Goal: Transaction & Acquisition: Purchase product/service

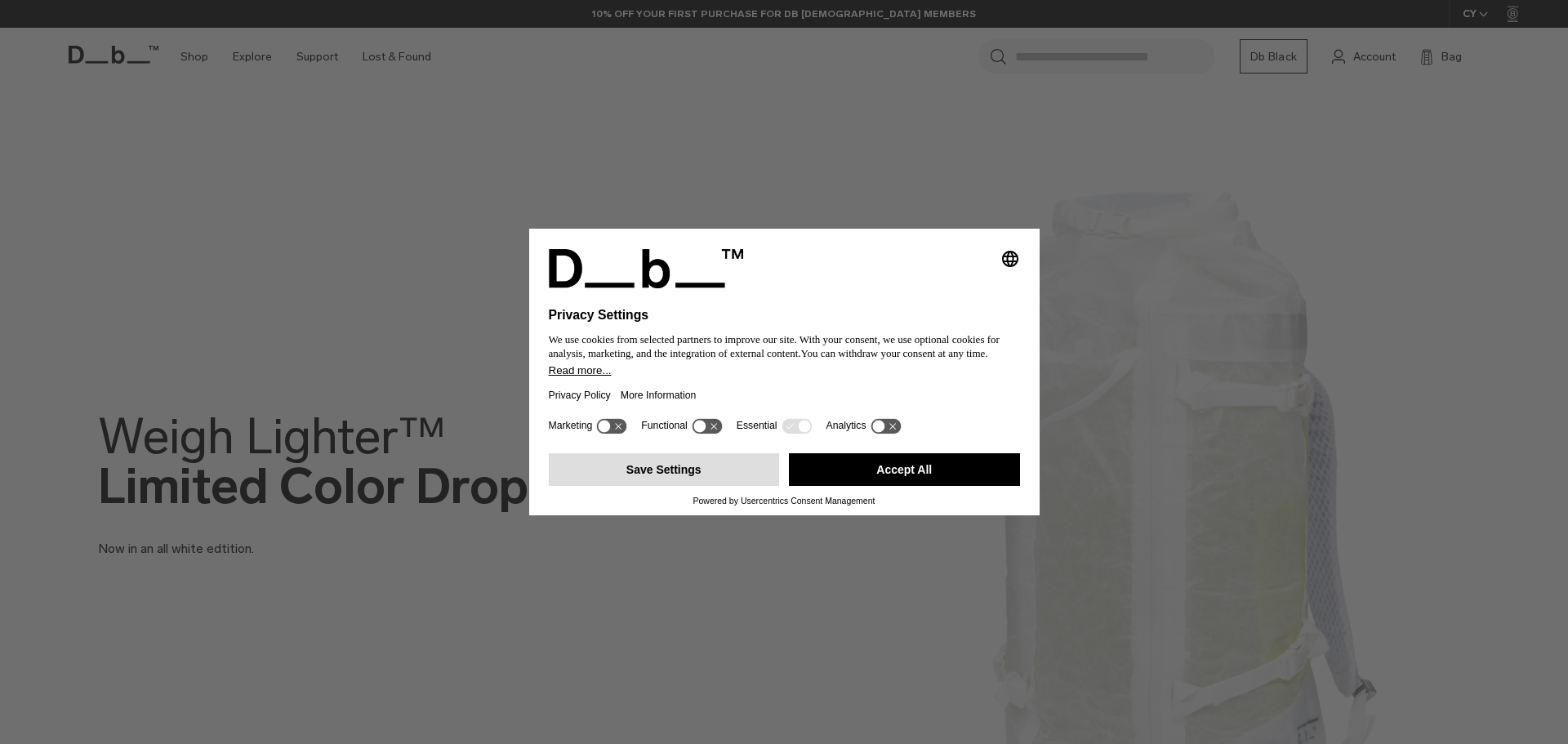
click at [699, 463] on button "Save Settings" at bounding box center [664, 470] width 231 height 33
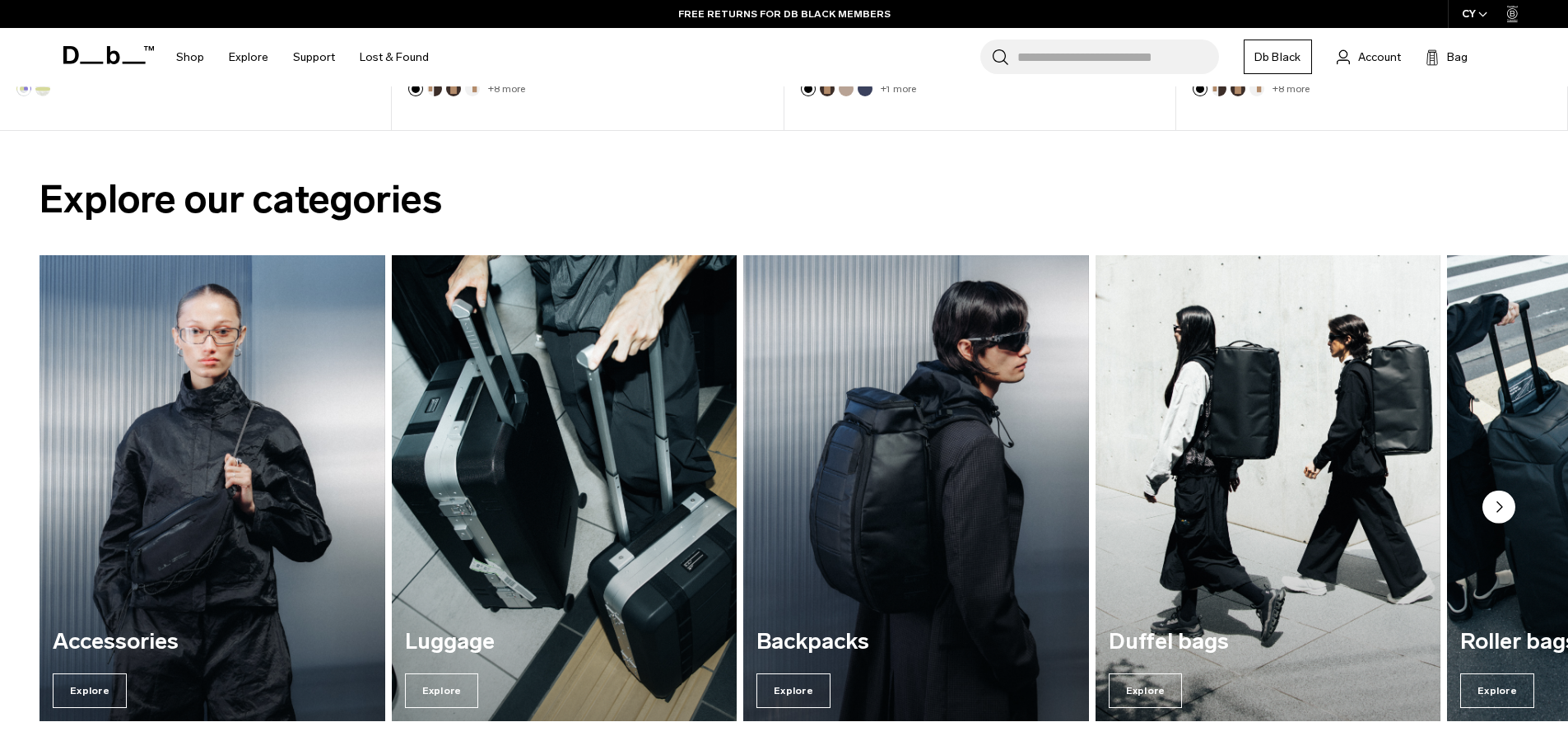
scroll to position [1404, 0]
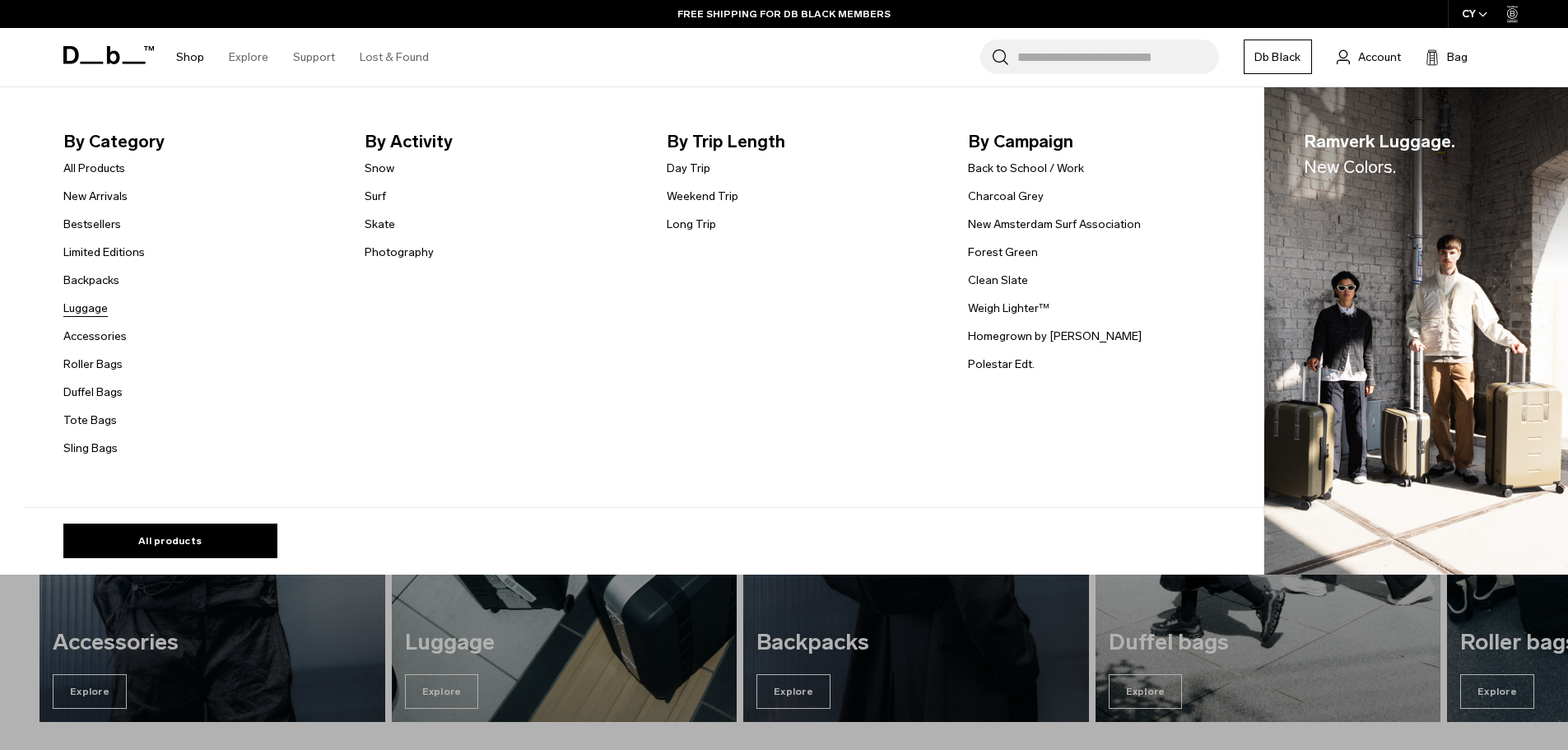
click at [101, 311] on link "Luggage" at bounding box center [86, 308] width 44 height 18
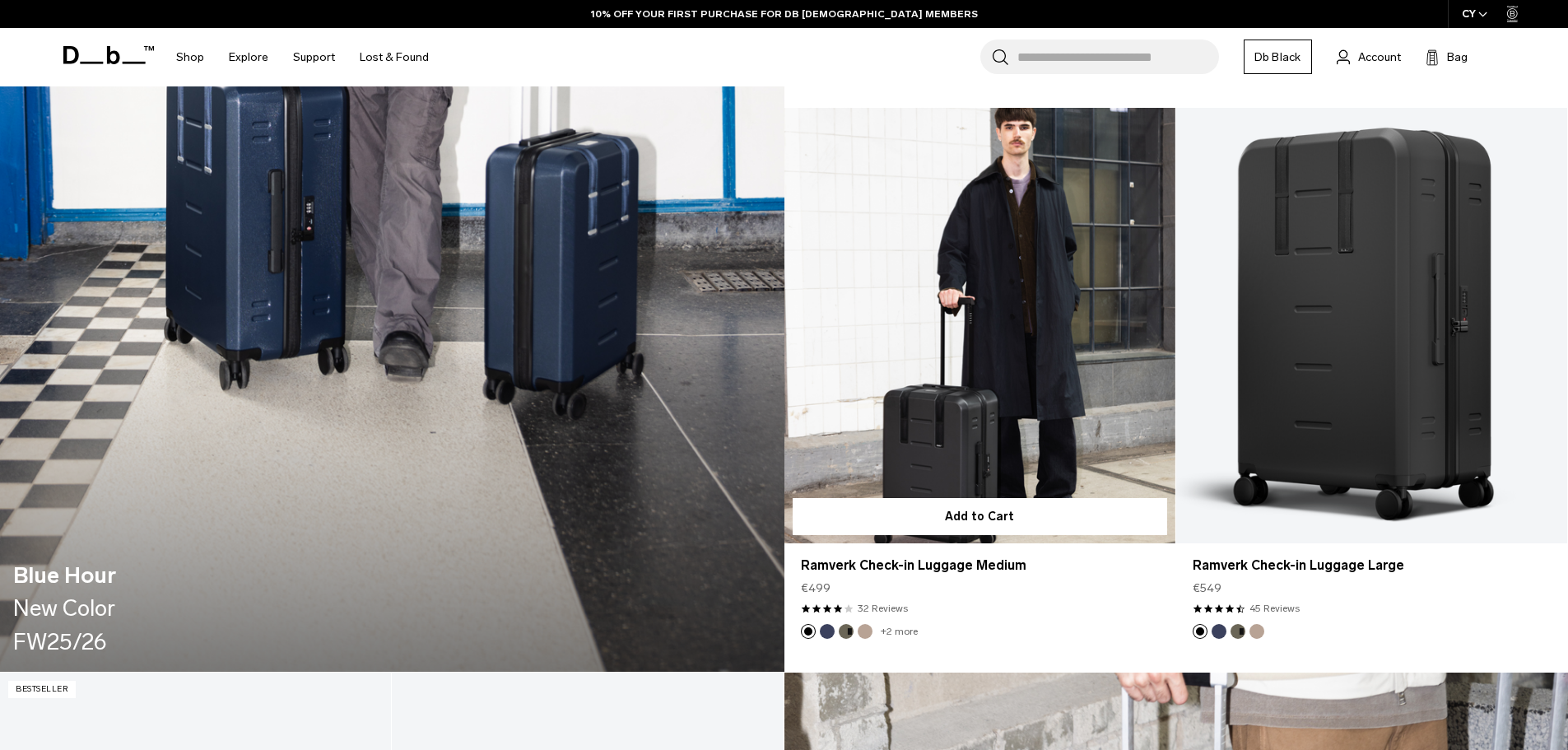
scroll to position [2067, 0]
click at [1011, 282] on link "Ramverk Check-in Luggage Medium" at bounding box center [979, 326] width 391 height 435
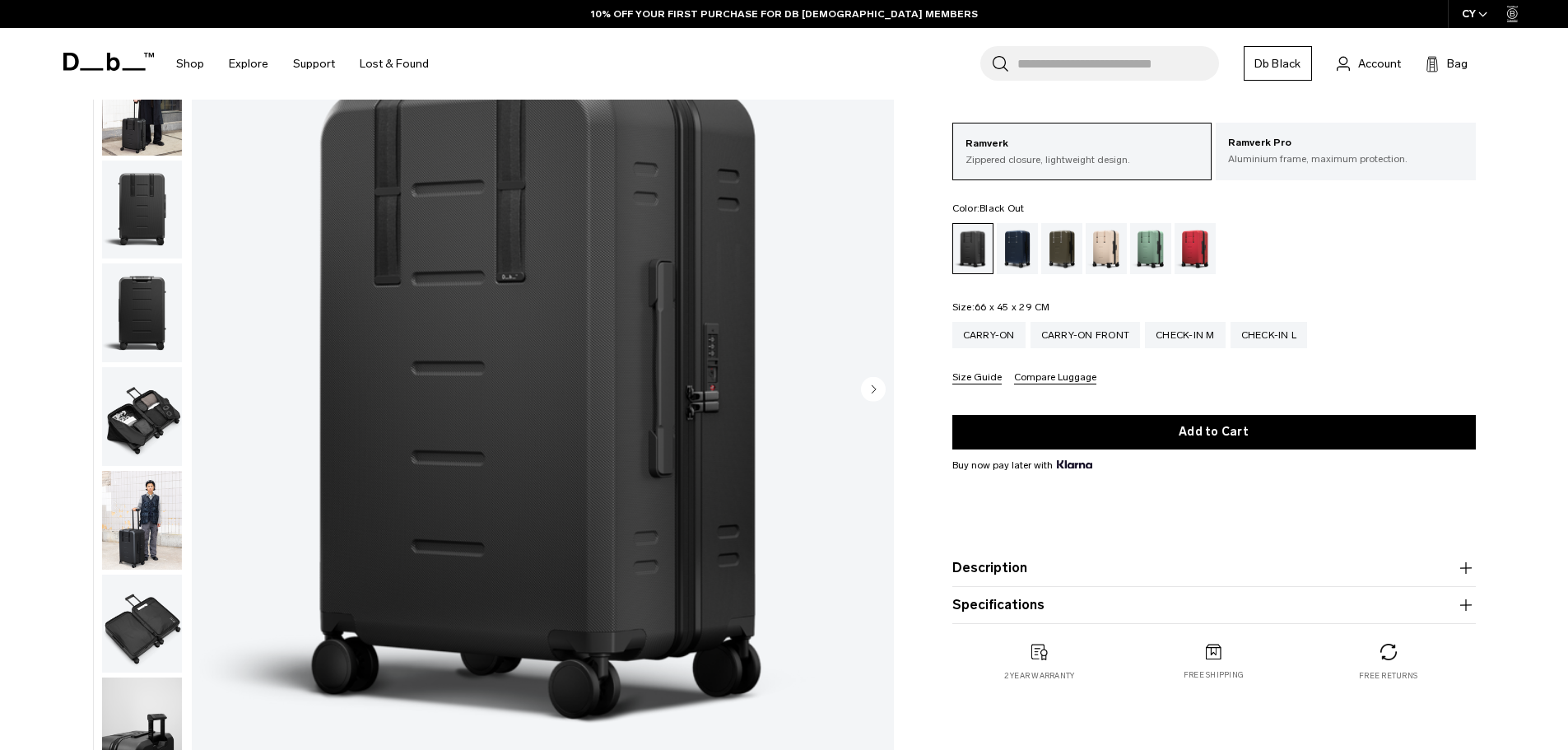
scroll to position [160, 0]
click at [872, 393] on circle "Next slide" at bounding box center [873, 387] width 25 height 25
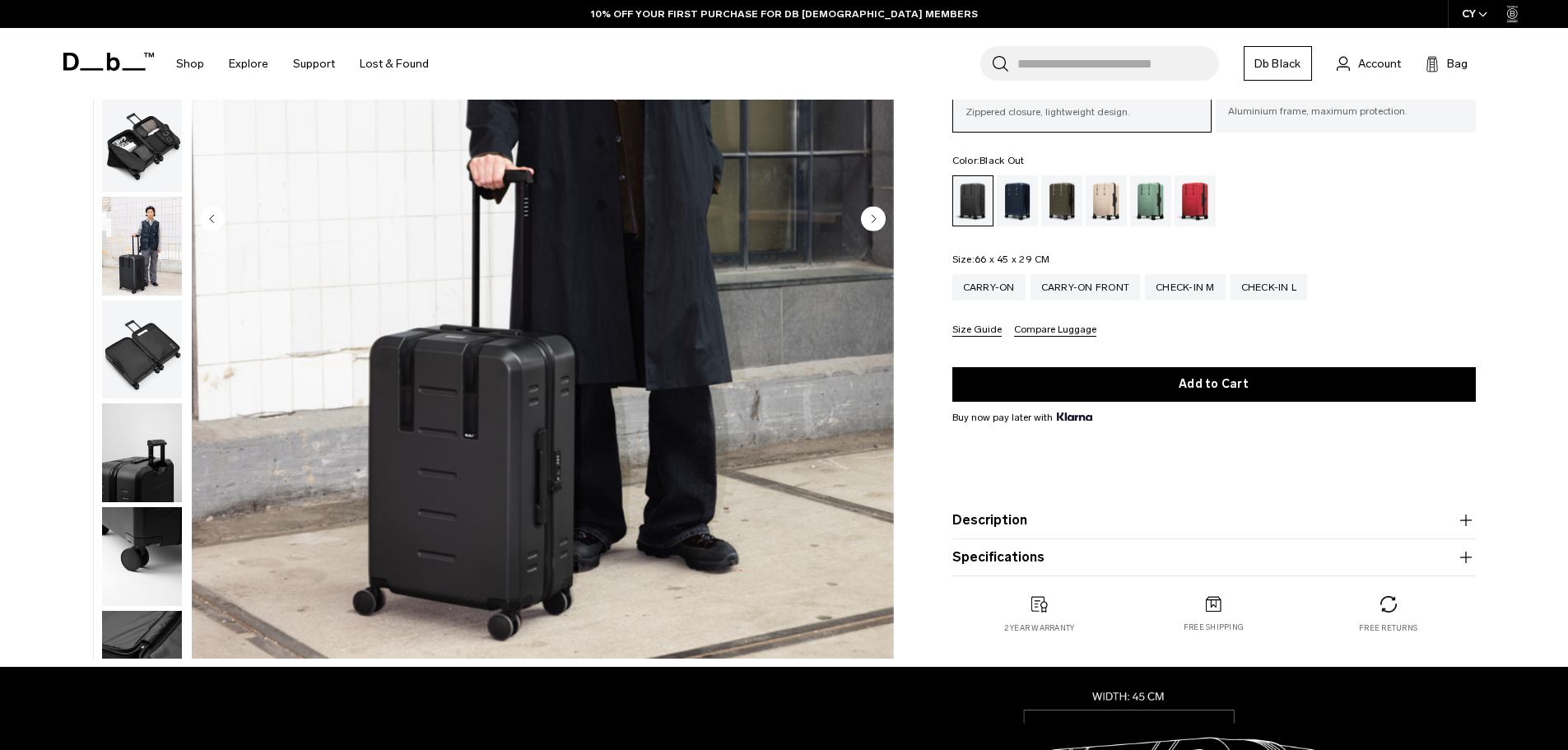
scroll to position [330, 0]
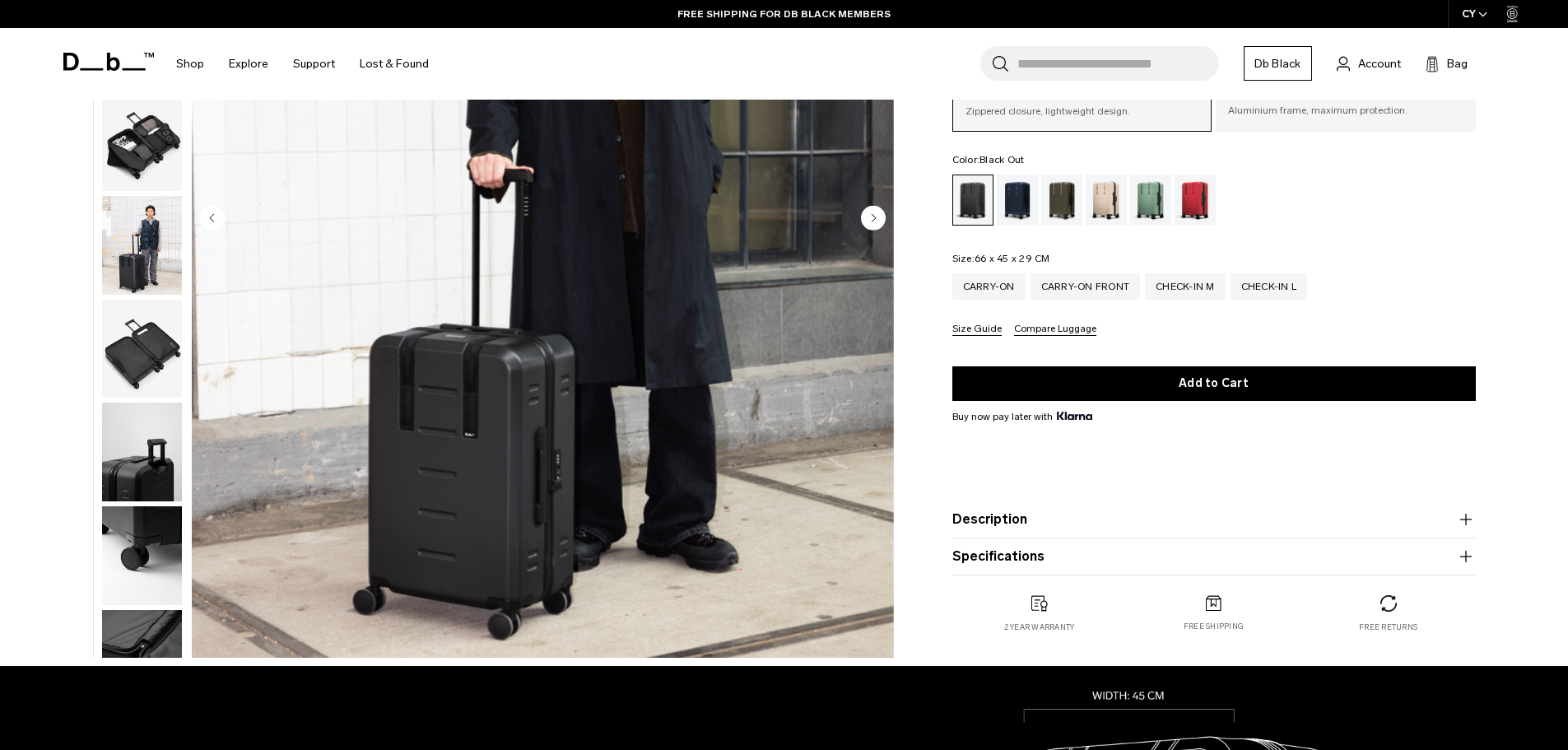
click at [873, 214] on circle "Next slide" at bounding box center [873, 217] width 25 height 25
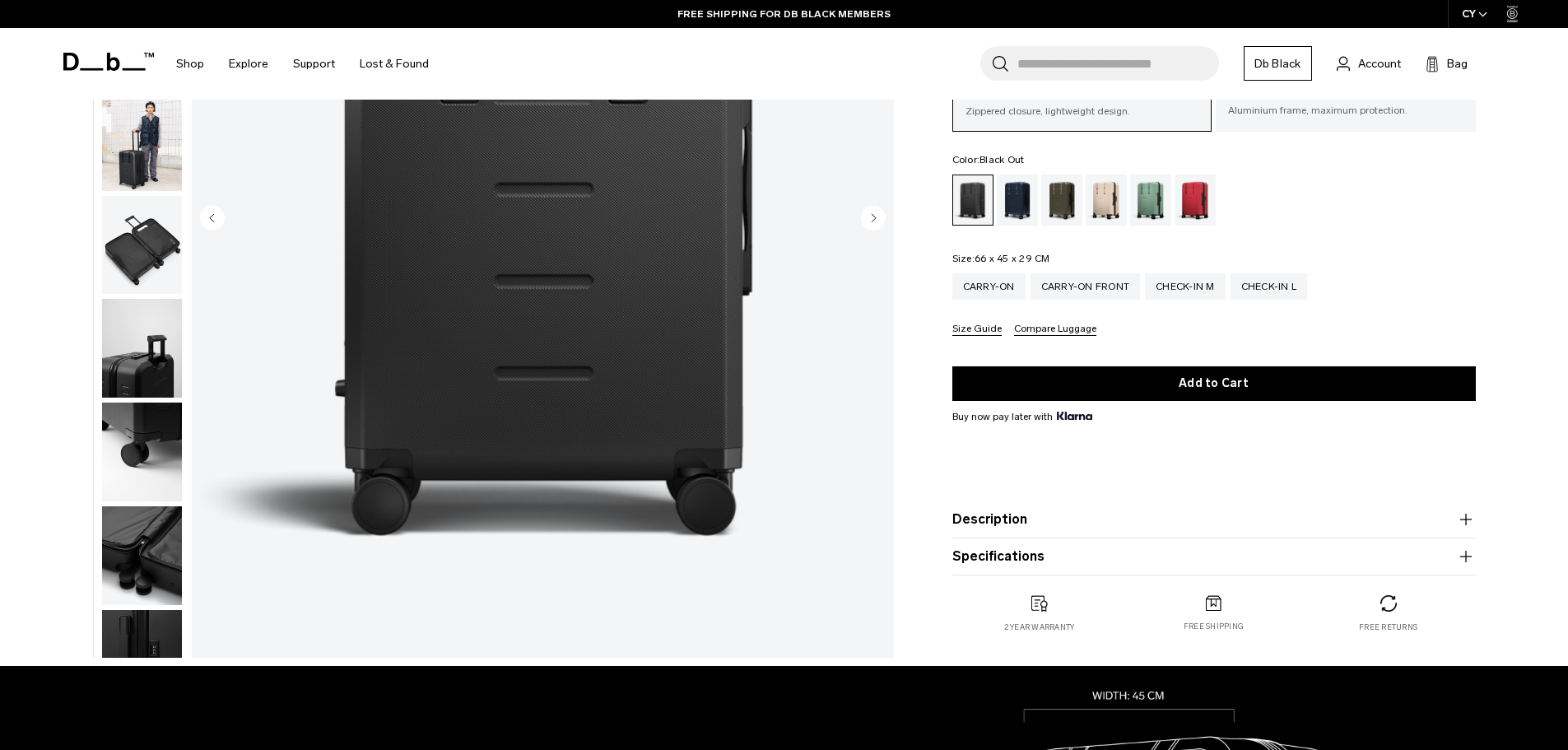
click at [873, 214] on circle "Next slide" at bounding box center [873, 217] width 25 height 25
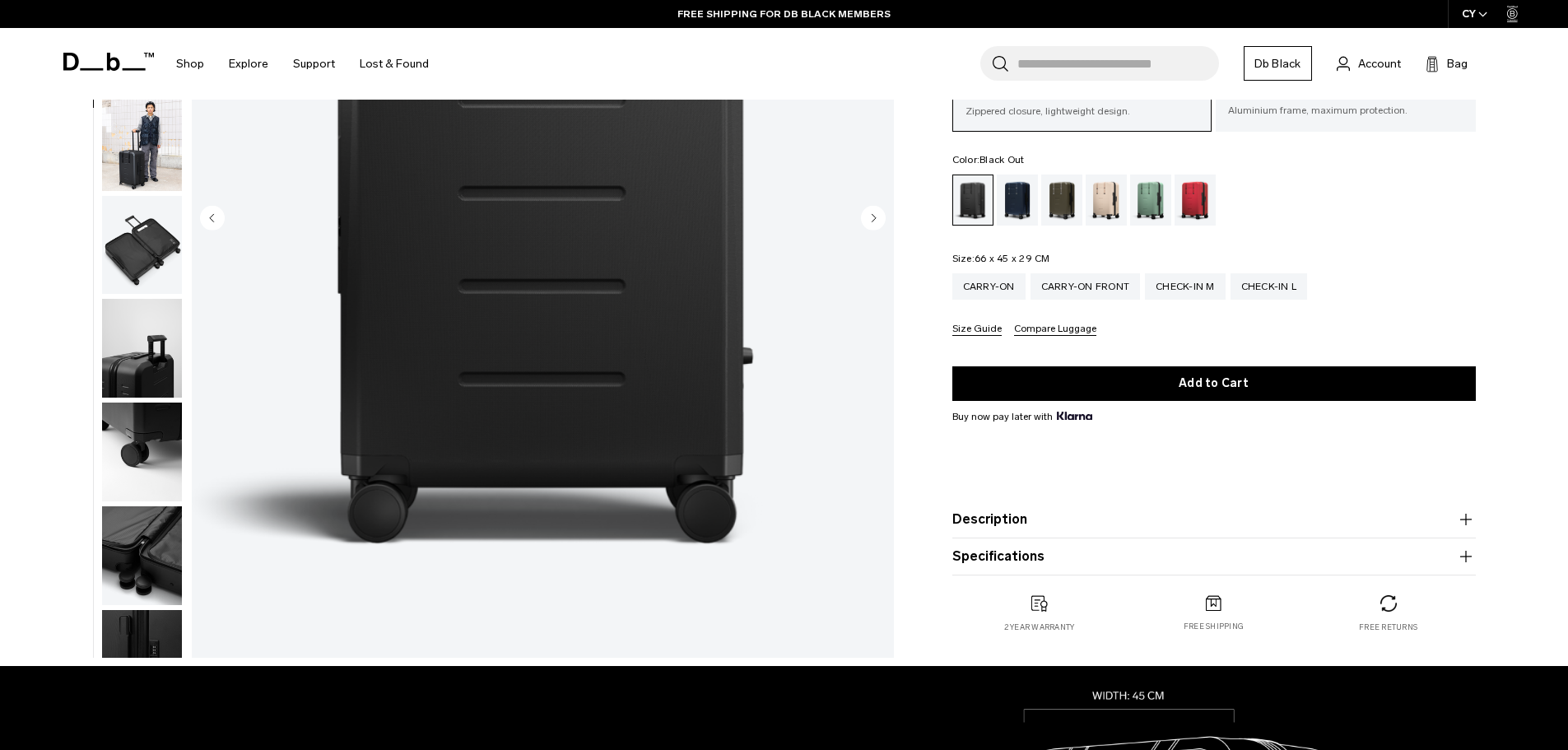
scroll to position [259, 0]
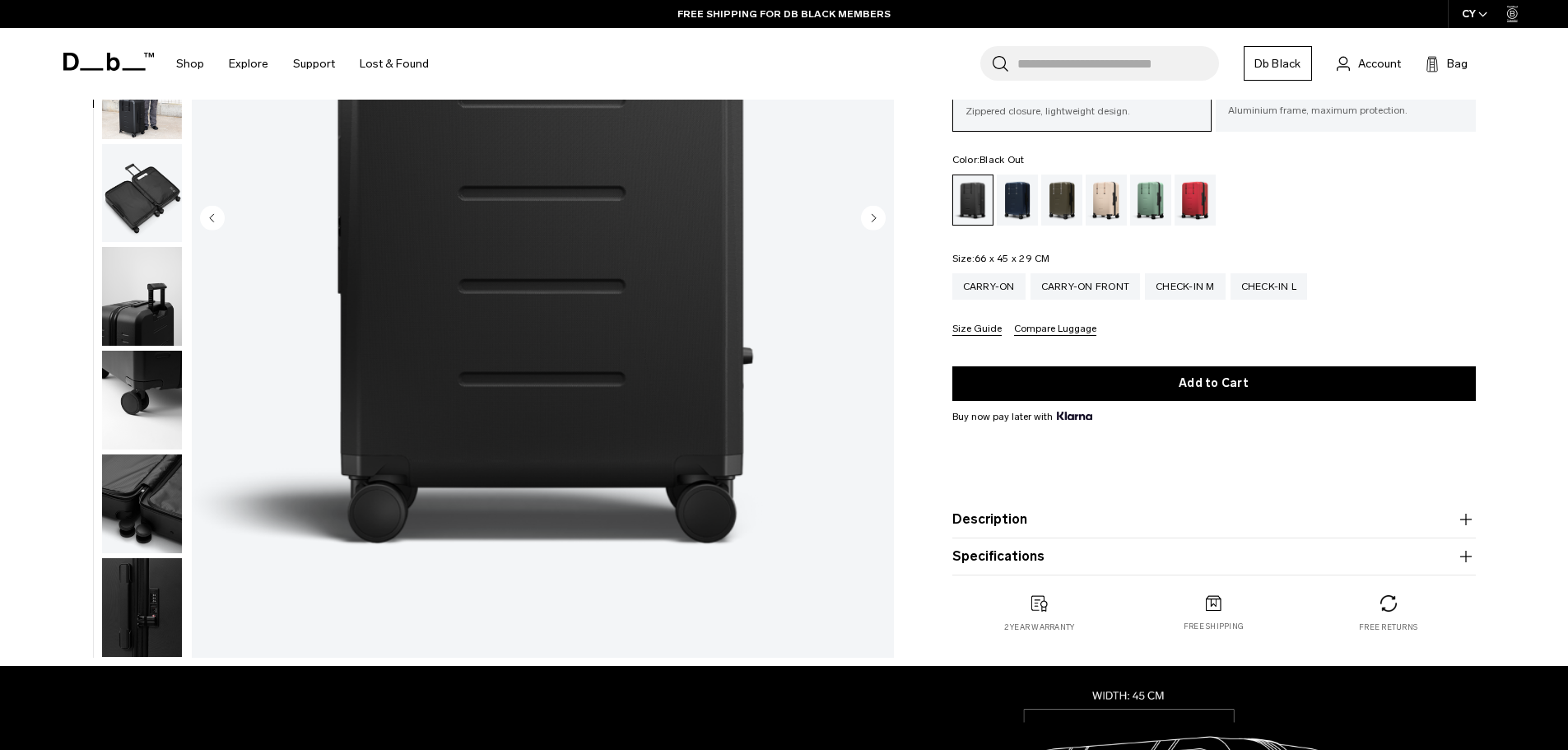
click at [873, 214] on circle "Next slide" at bounding box center [873, 217] width 25 height 25
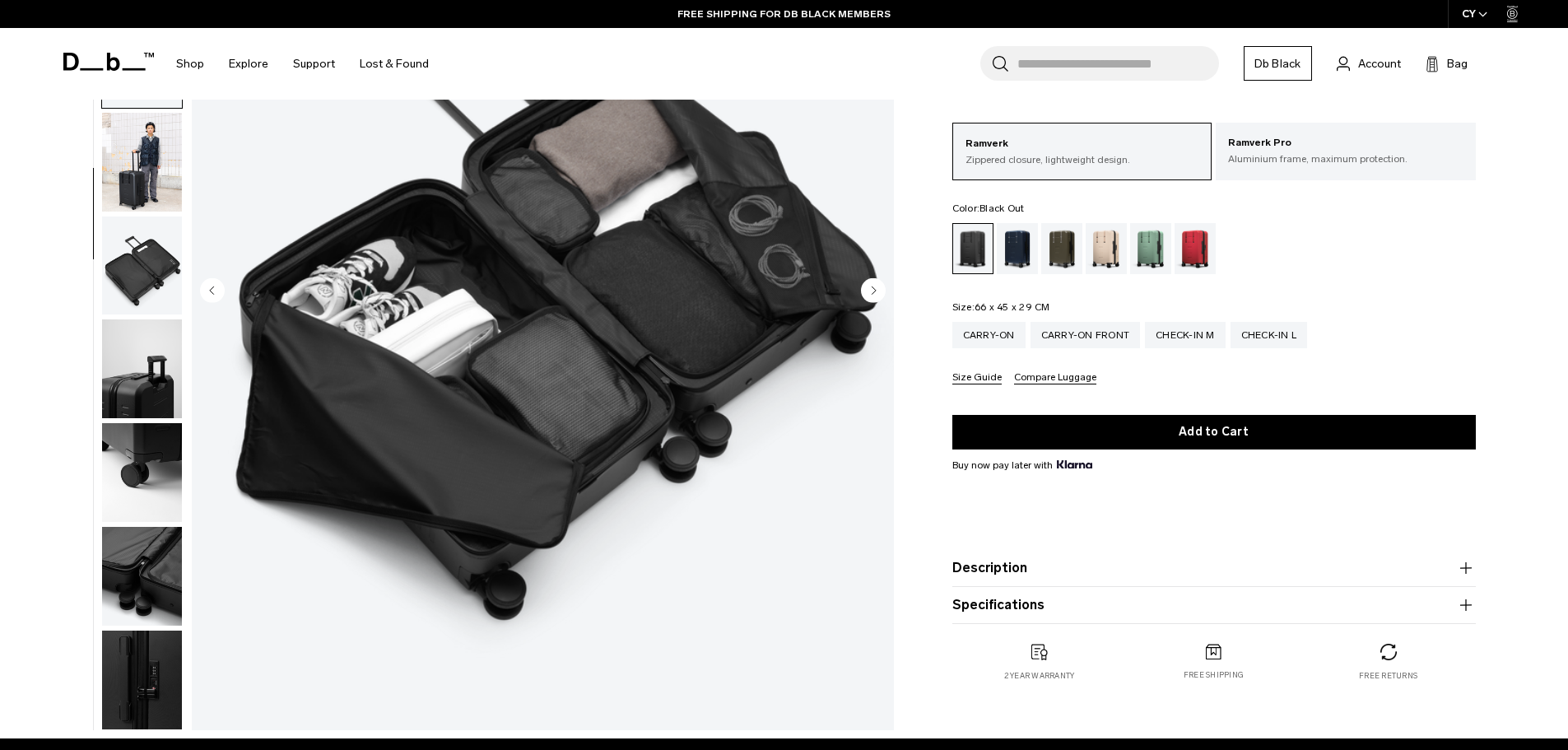
scroll to position [256, 0]
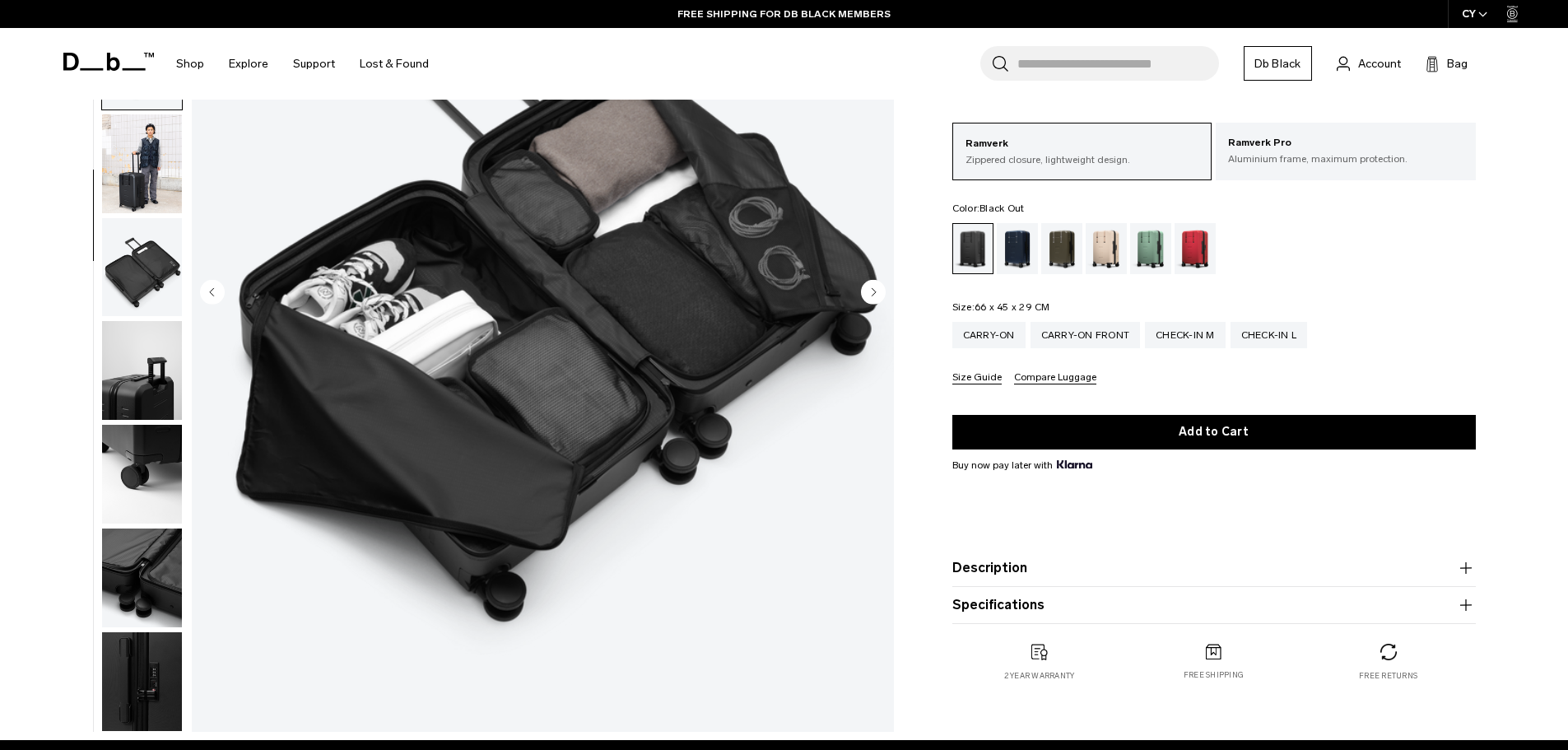
click at [876, 296] on circle "Next slide" at bounding box center [873, 291] width 25 height 25
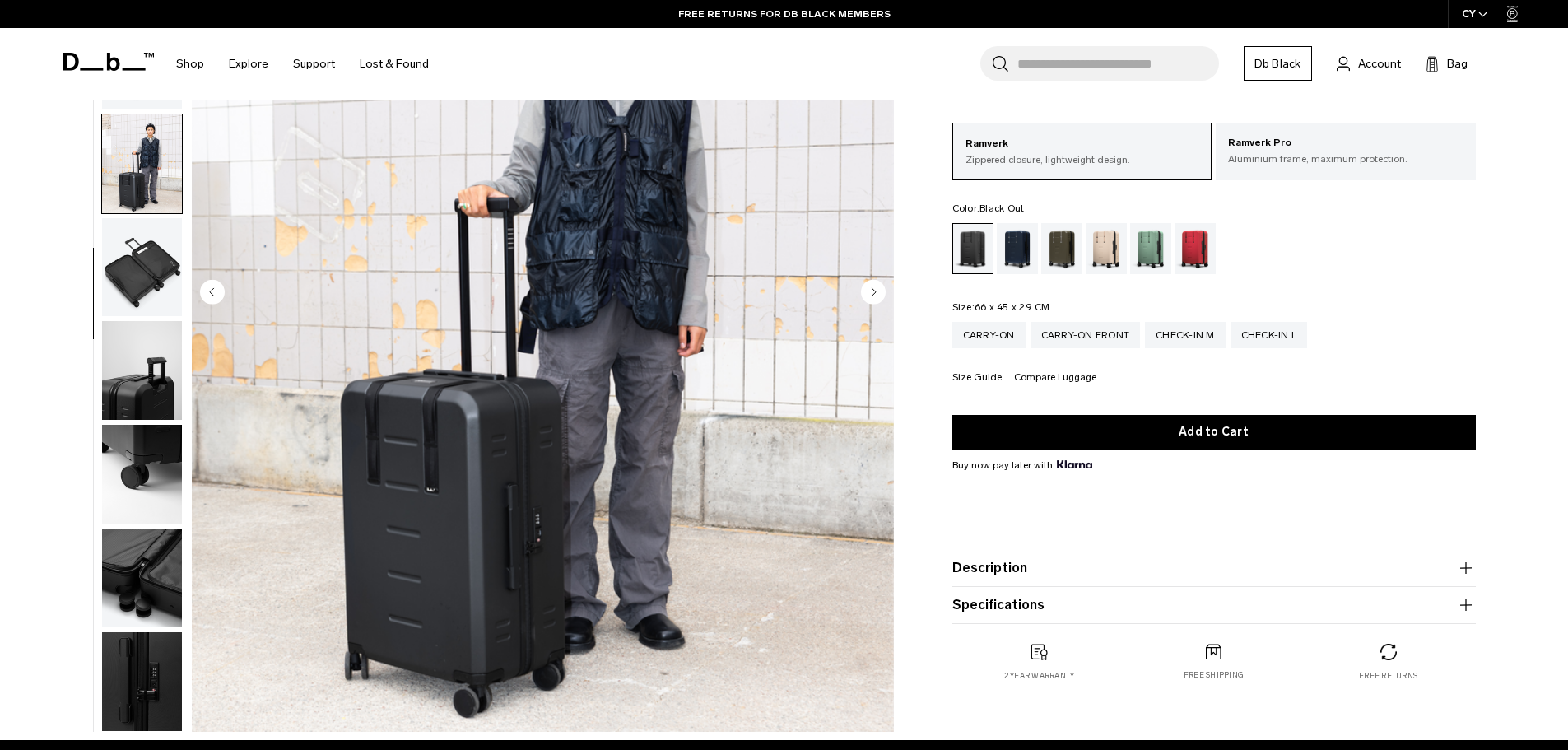
click at [876, 296] on circle "Next slide" at bounding box center [873, 291] width 25 height 25
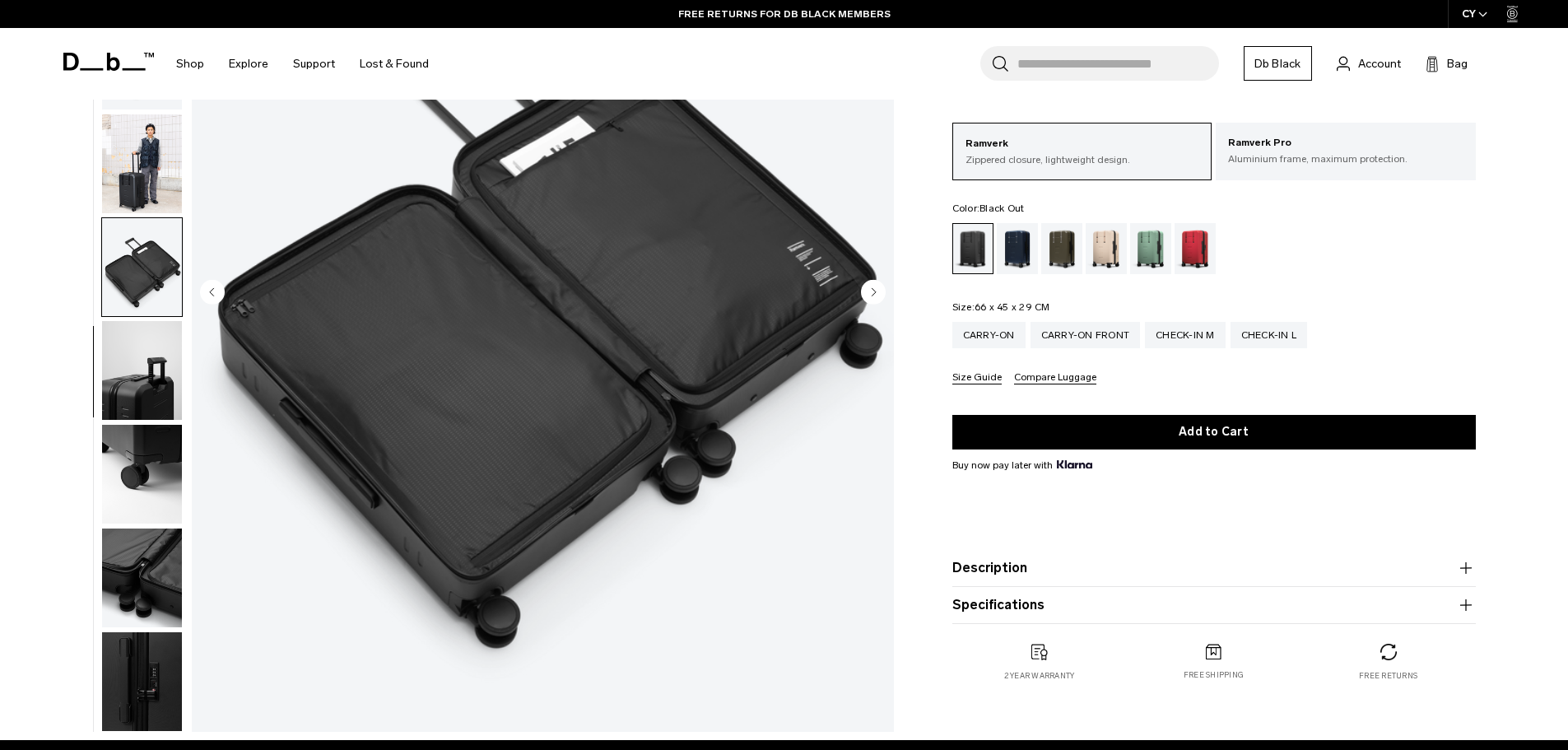
click at [876, 296] on circle "Next slide" at bounding box center [873, 291] width 25 height 25
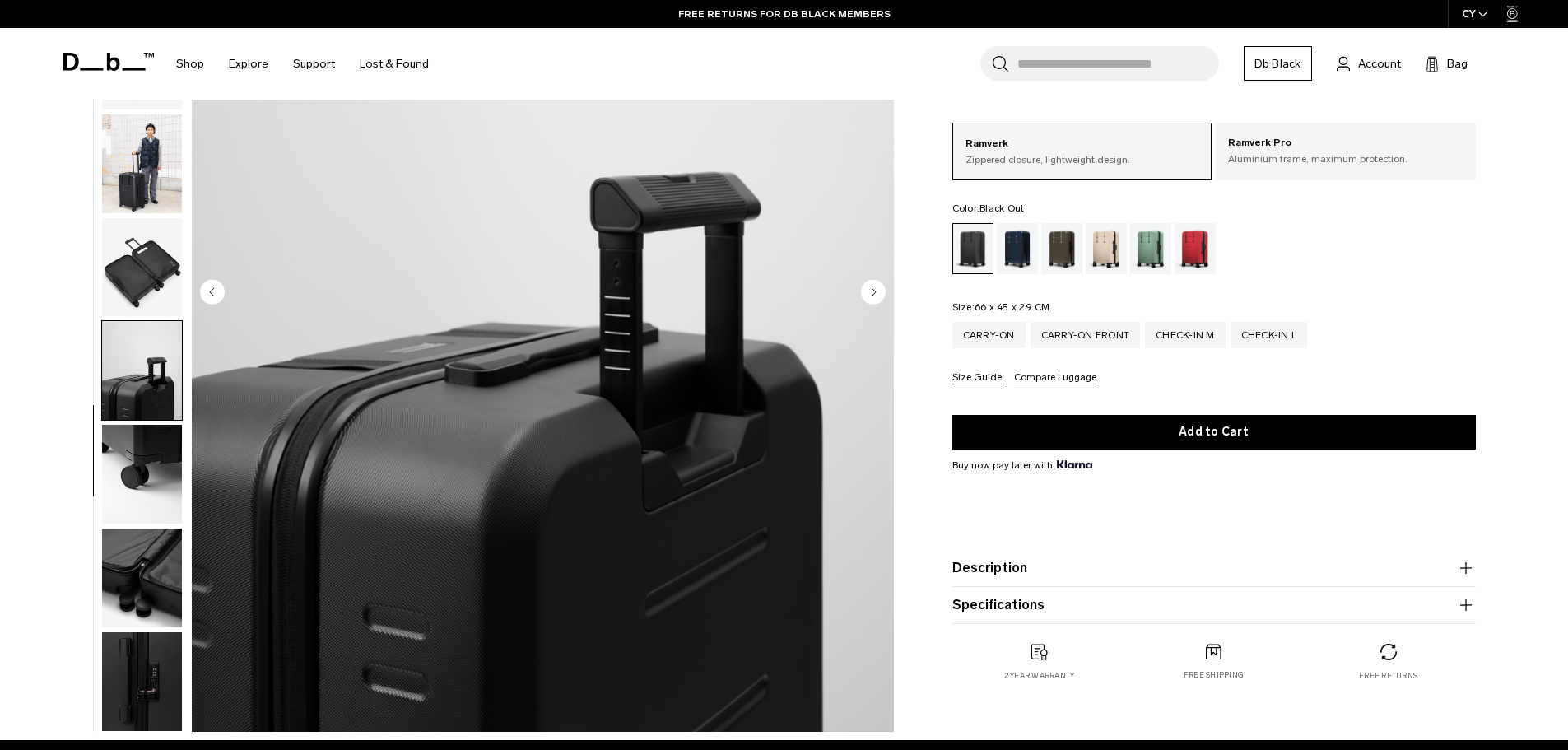
click at [876, 296] on circle "Next slide" at bounding box center [873, 291] width 25 height 25
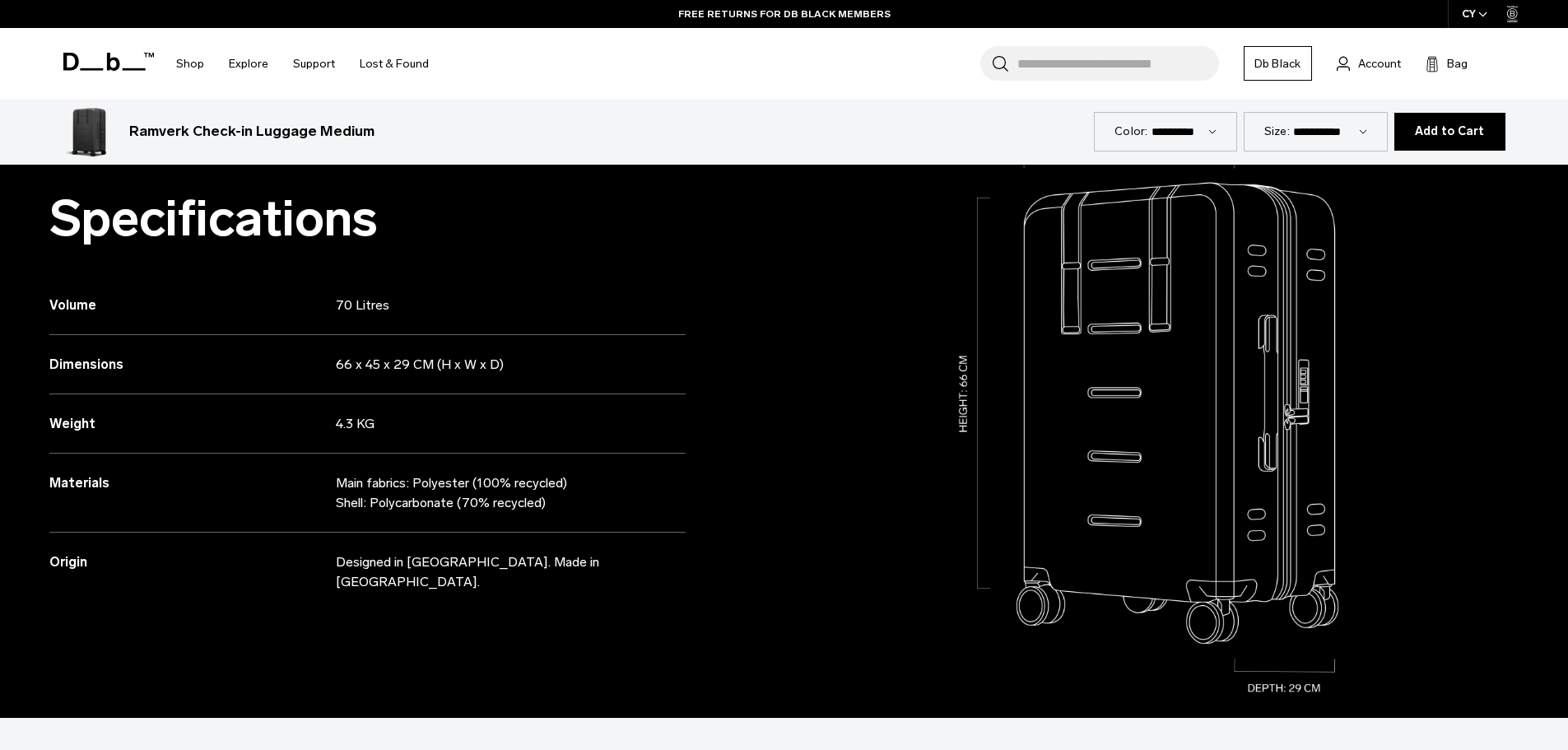
scroll to position [885, 0]
